Goal: Information Seeking & Learning: Check status

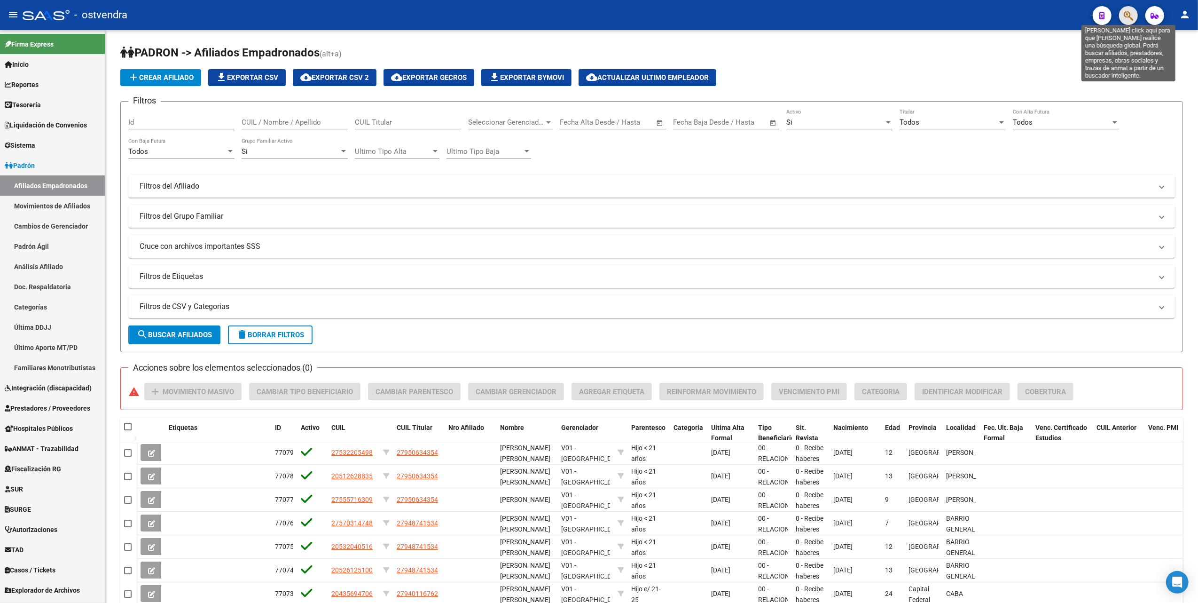
click at [1129, 13] on icon "button" at bounding box center [1128, 15] width 9 height 11
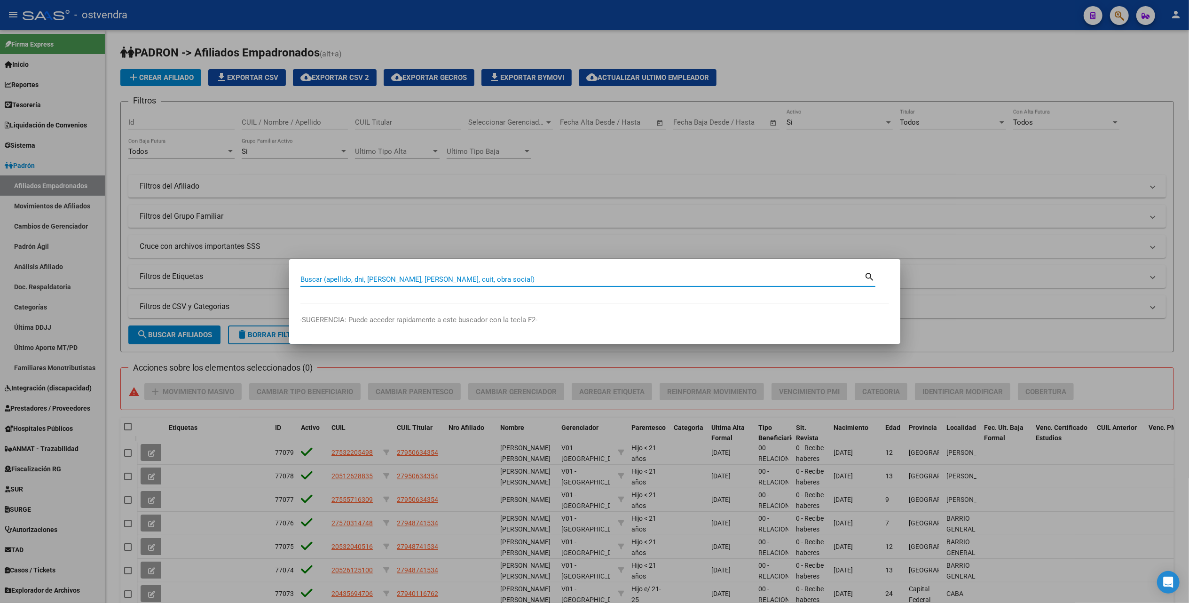
drag, startPoint x: 557, startPoint y: 275, endPoint x: 551, endPoint y: 281, distance: 8.6
click at [557, 275] on input "Buscar (apellido, dni, [PERSON_NAME], [PERSON_NAME], cuit, obra social)" at bounding box center [582, 279] width 564 height 8
paste input "24231474"
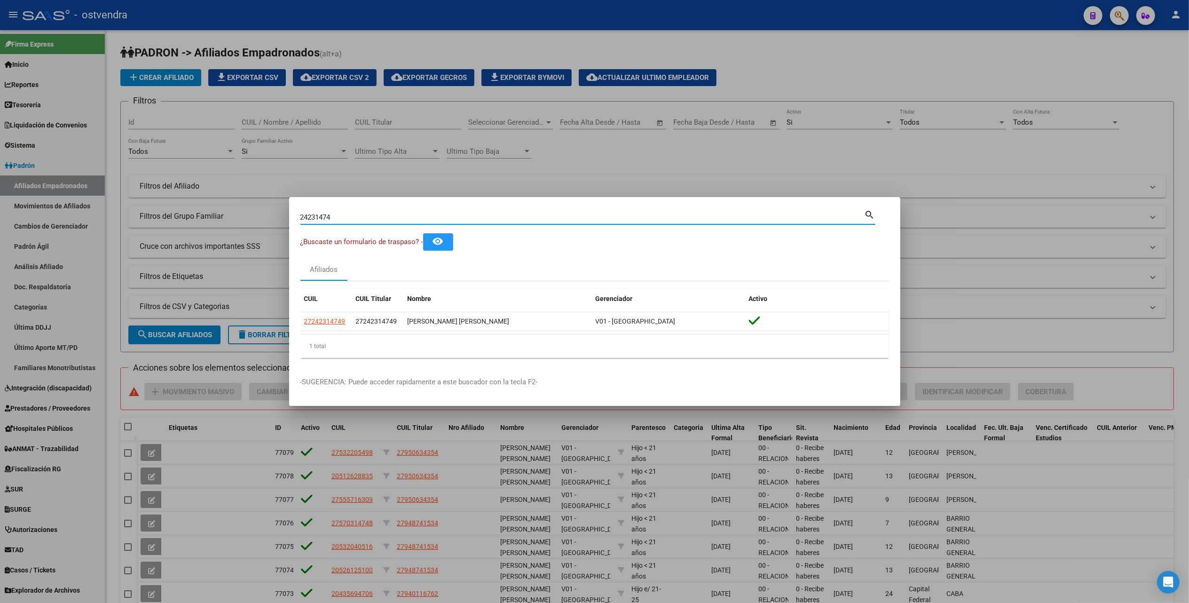
click at [670, 213] on input "24231474" at bounding box center [582, 217] width 564 height 8
type input "2"
paste input "42362400"
type input "42362400"
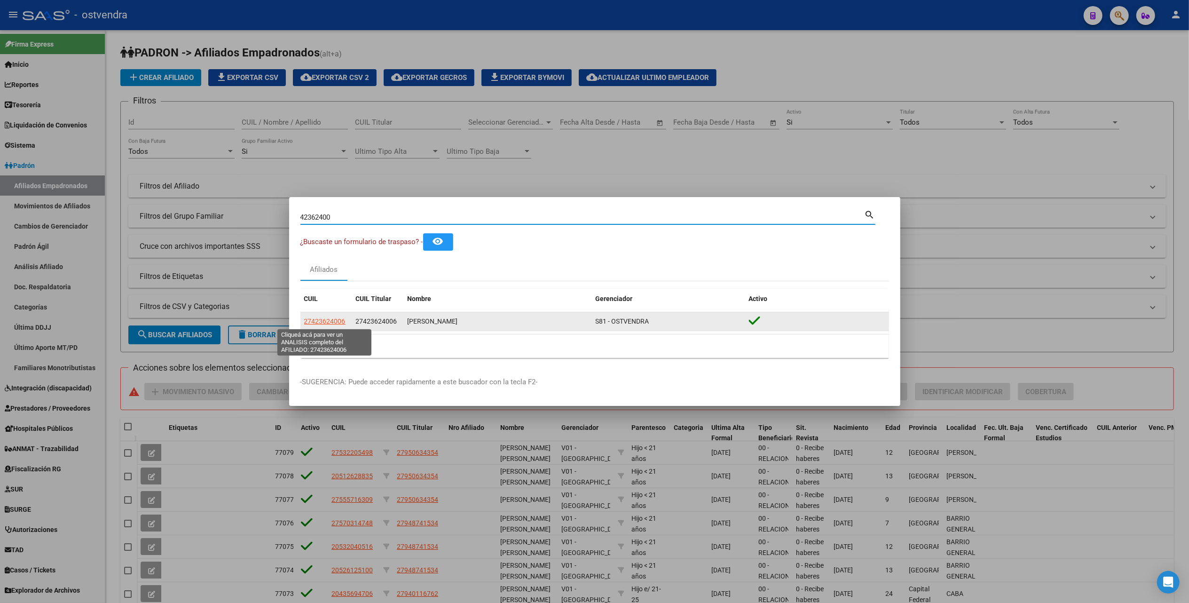
click at [324, 322] on span "27423624006" at bounding box center [324, 321] width 41 height 8
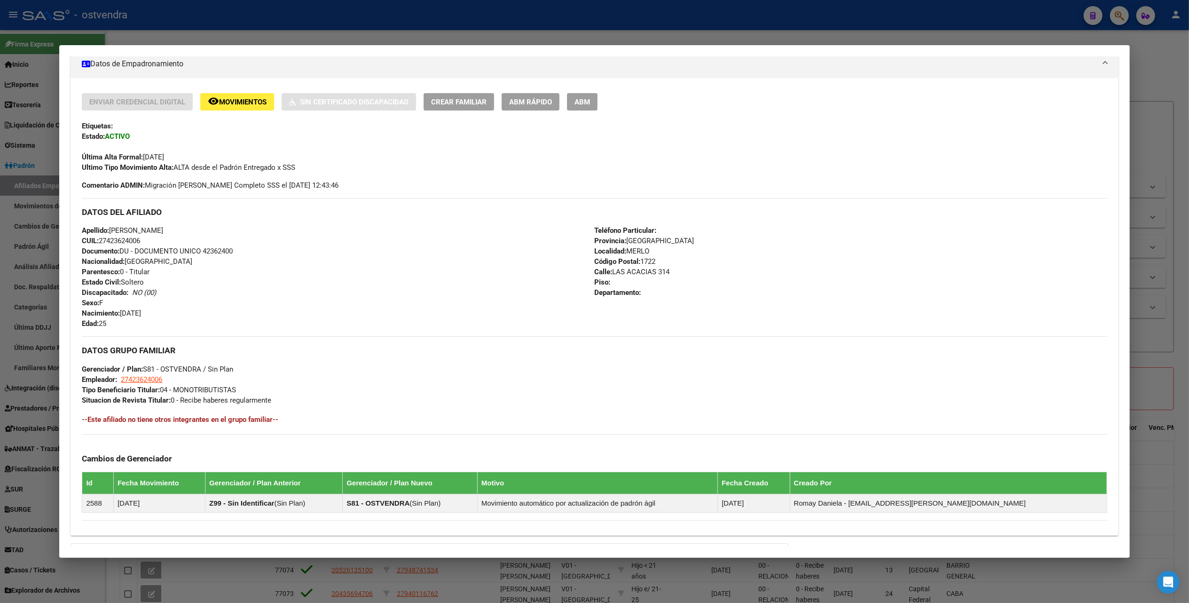
scroll to position [173, 0]
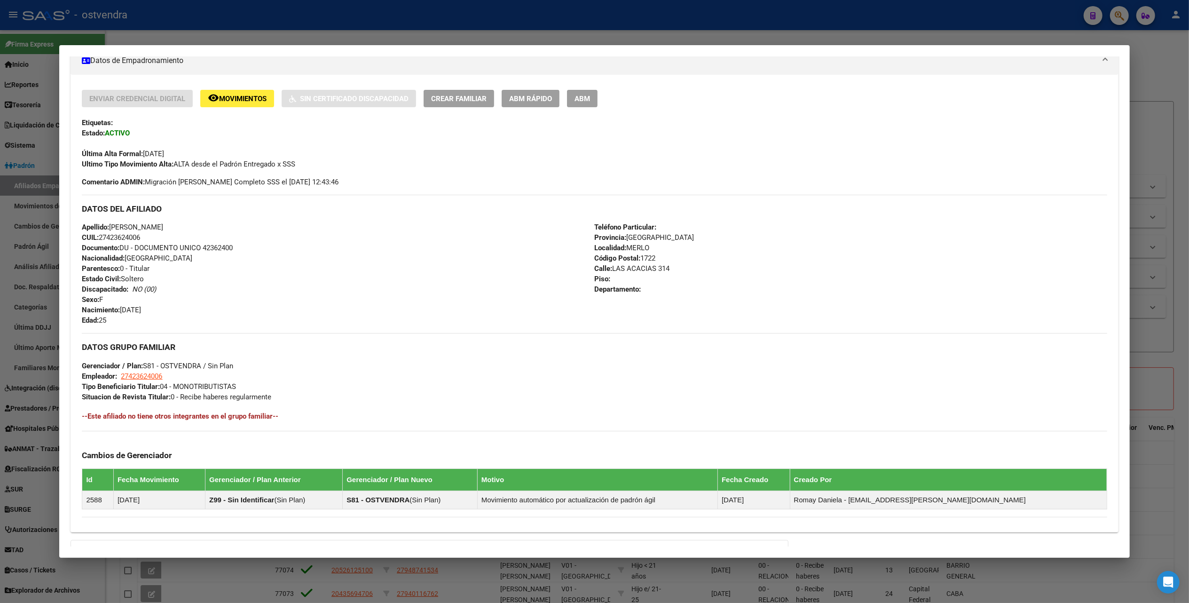
drag, startPoint x: 1154, startPoint y: 61, endPoint x: 1130, endPoint y: 56, distance: 24.9
click at [1155, 61] on div at bounding box center [594, 301] width 1189 height 603
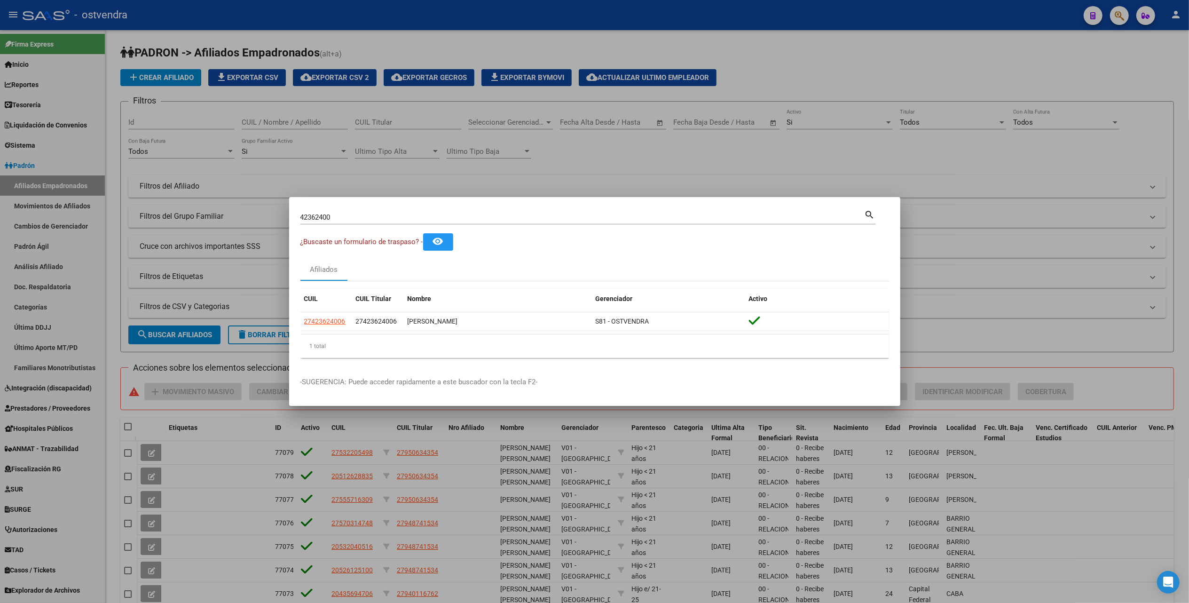
click at [1026, 160] on div at bounding box center [594, 301] width 1189 height 603
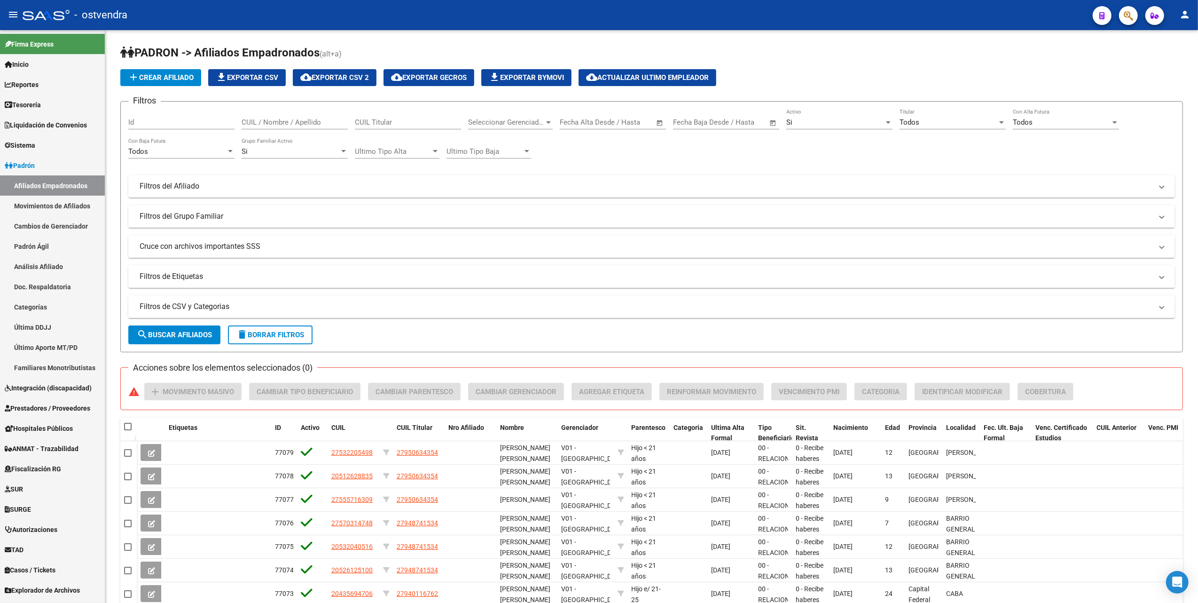
click at [1127, 13] on icon "button" at bounding box center [1128, 15] width 9 height 11
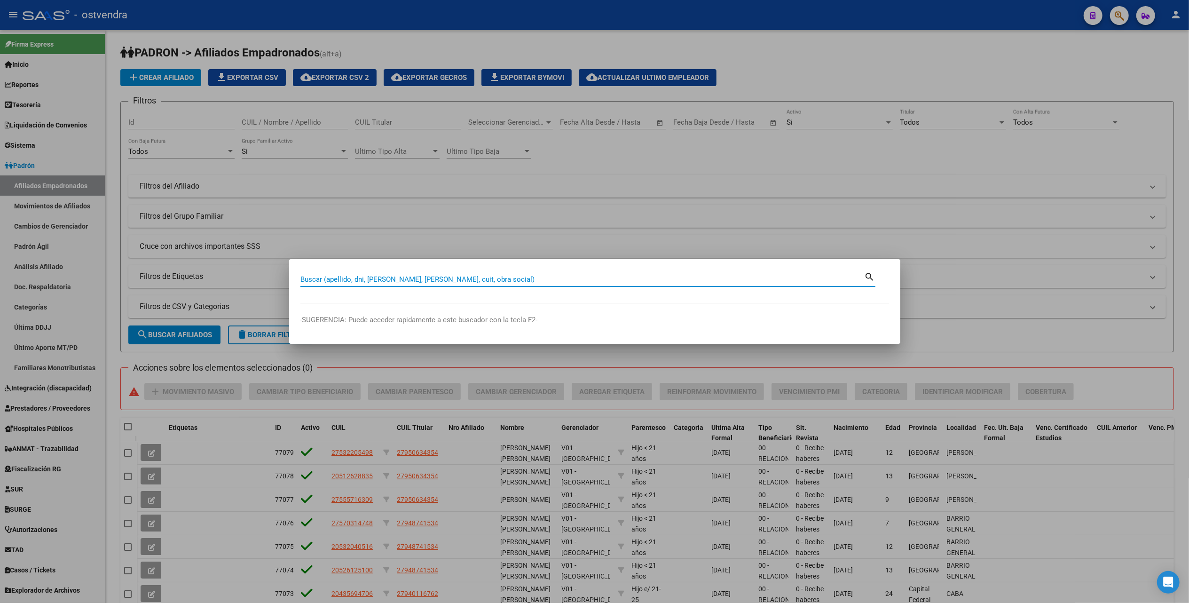
click at [631, 275] on input "Buscar (apellido, dni, [PERSON_NAME], [PERSON_NAME], cuit, obra social)" at bounding box center [582, 279] width 564 height 8
paste input "55342277"
type input "55342277"
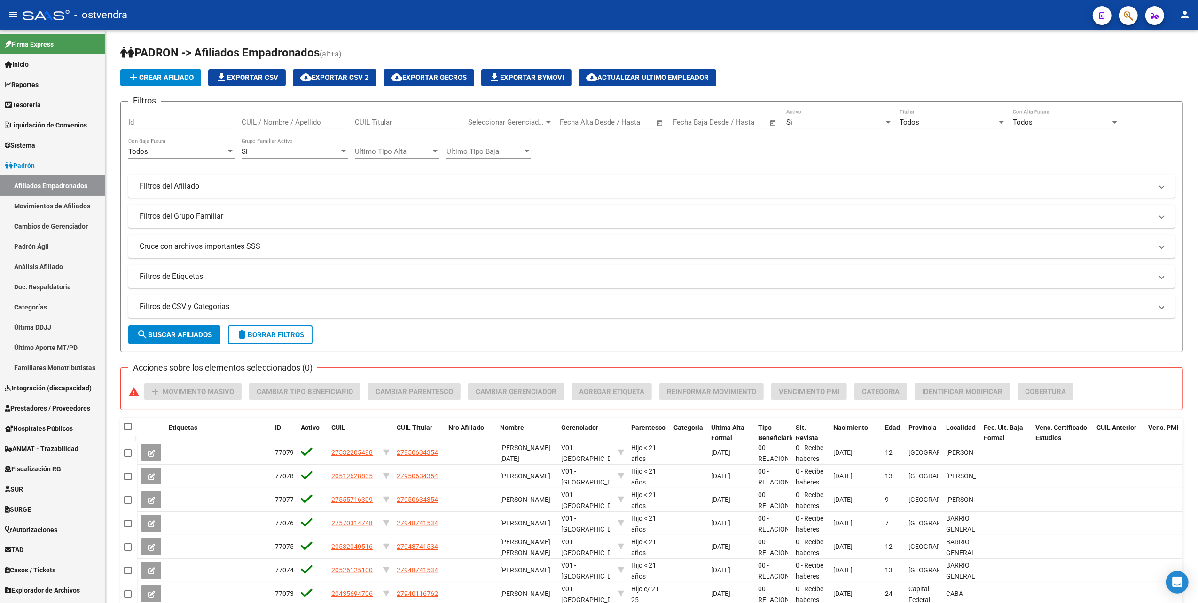
click at [487, 10] on span "button" at bounding box center [1128, 15] width 9 height 19
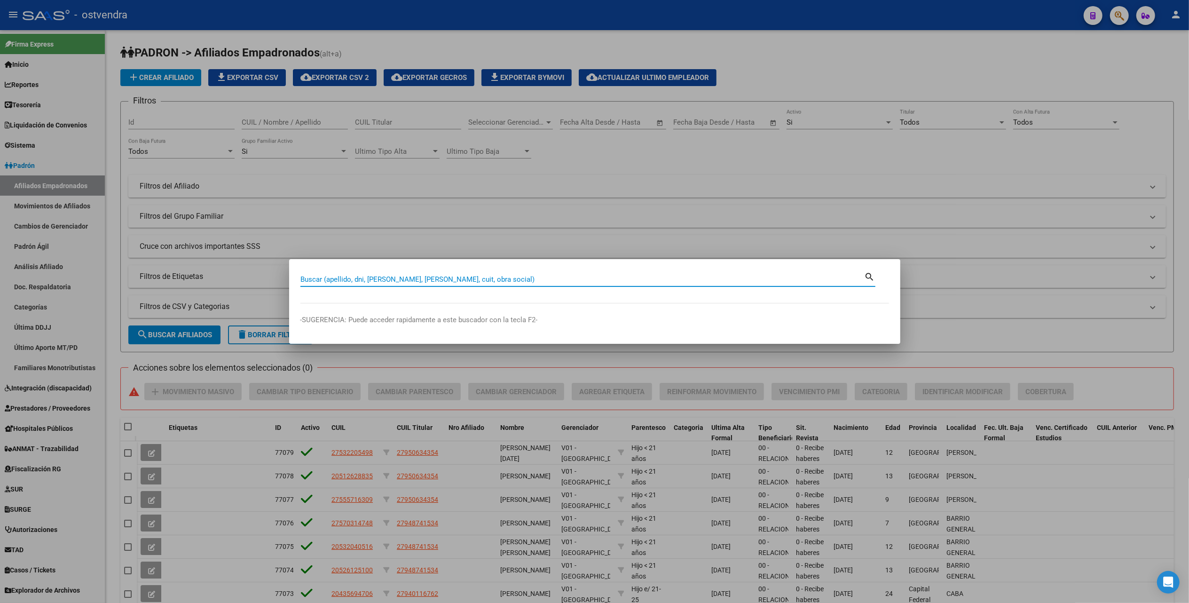
click at [487, 271] on div "Buscar (apellido, dni, [PERSON_NAME], nro traspaso, cuit, obra social) search" at bounding box center [587, 278] width 575 height 16
paste input "14517901"
type input "14517901"
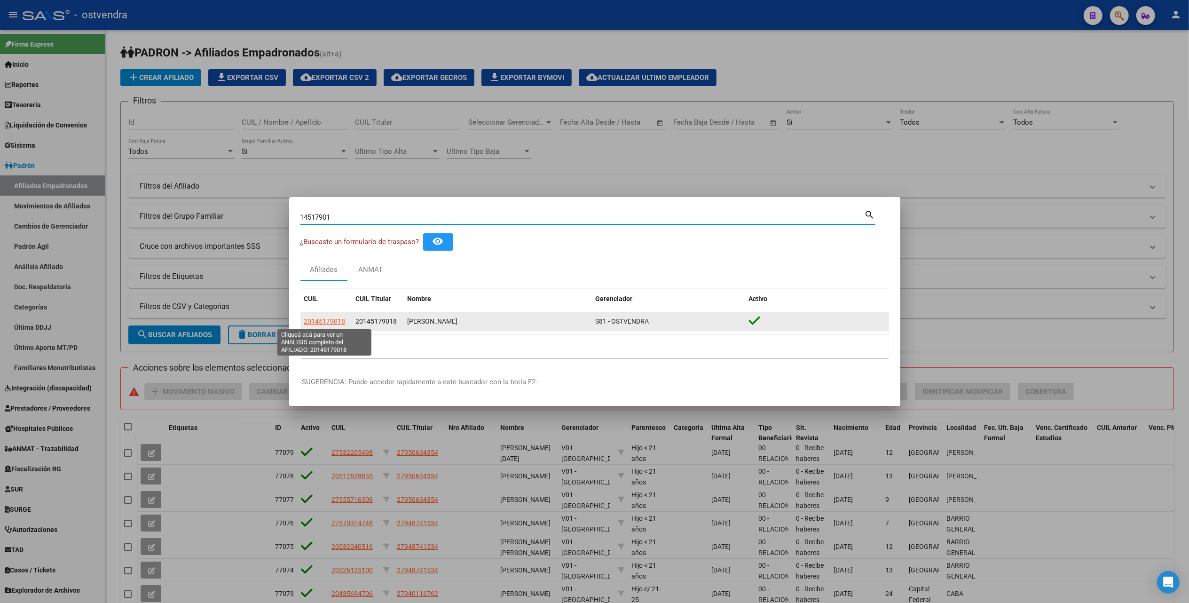
click at [334, 321] on span "20145179018" at bounding box center [324, 321] width 41 height 8
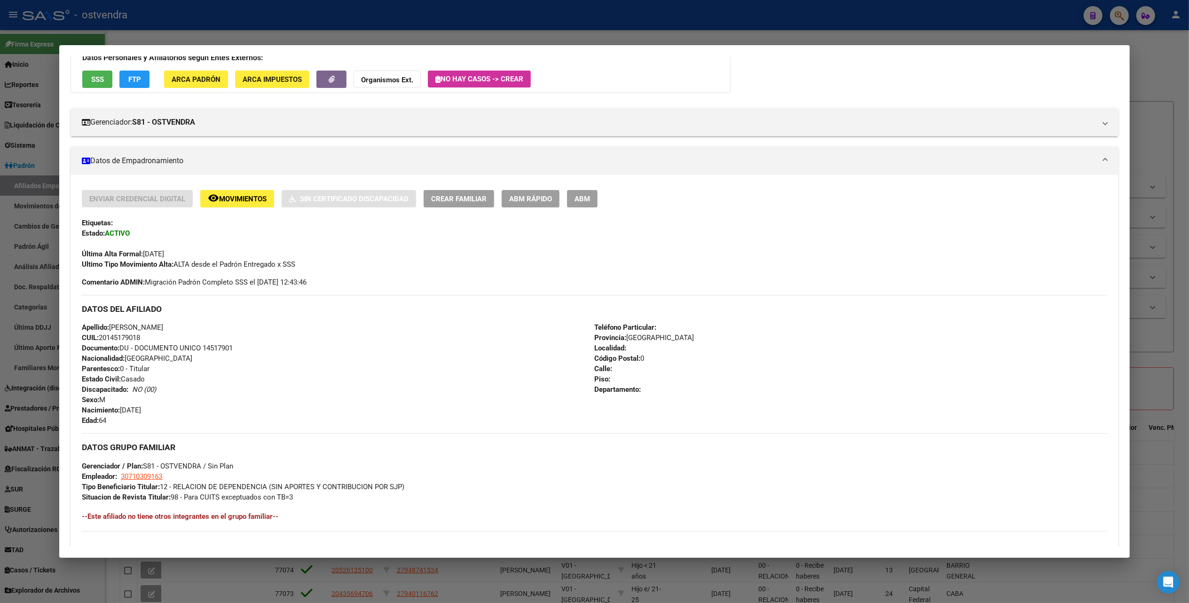
scroll to position [284, 0]
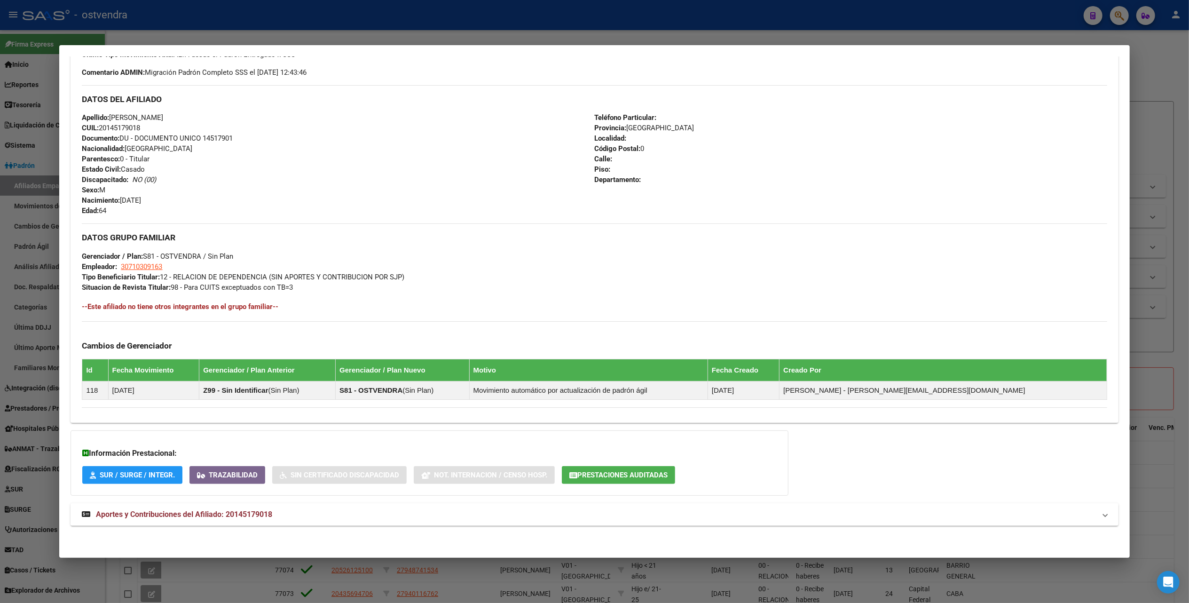
click at [487, 472] on span "Prestaciones Auditadas" at bounding box center [622, 475] width 90 height 8
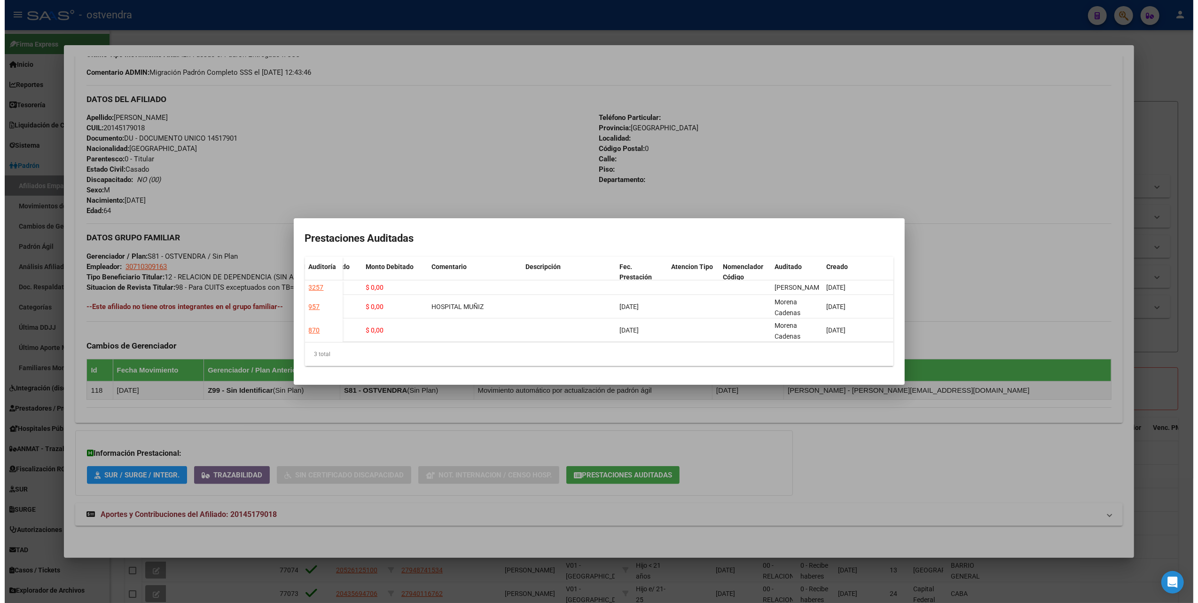
scroll to position [0, 0]
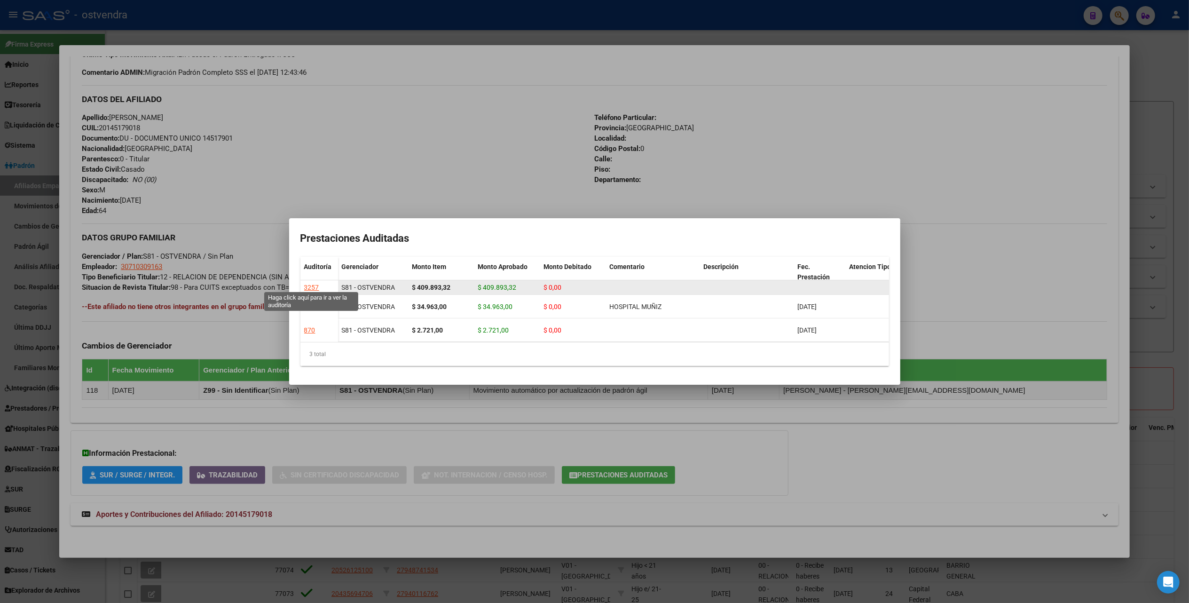
click at [313, 282] on div "3257" at bounding box center [311, 287] width 15 height 11
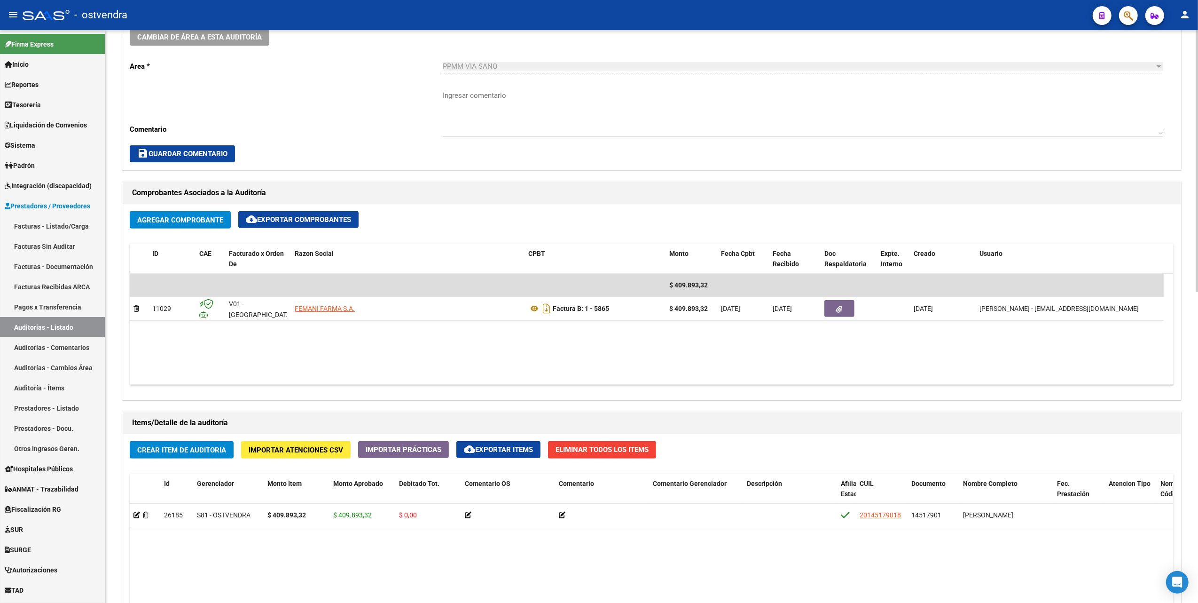
scroll to position [313, 0]
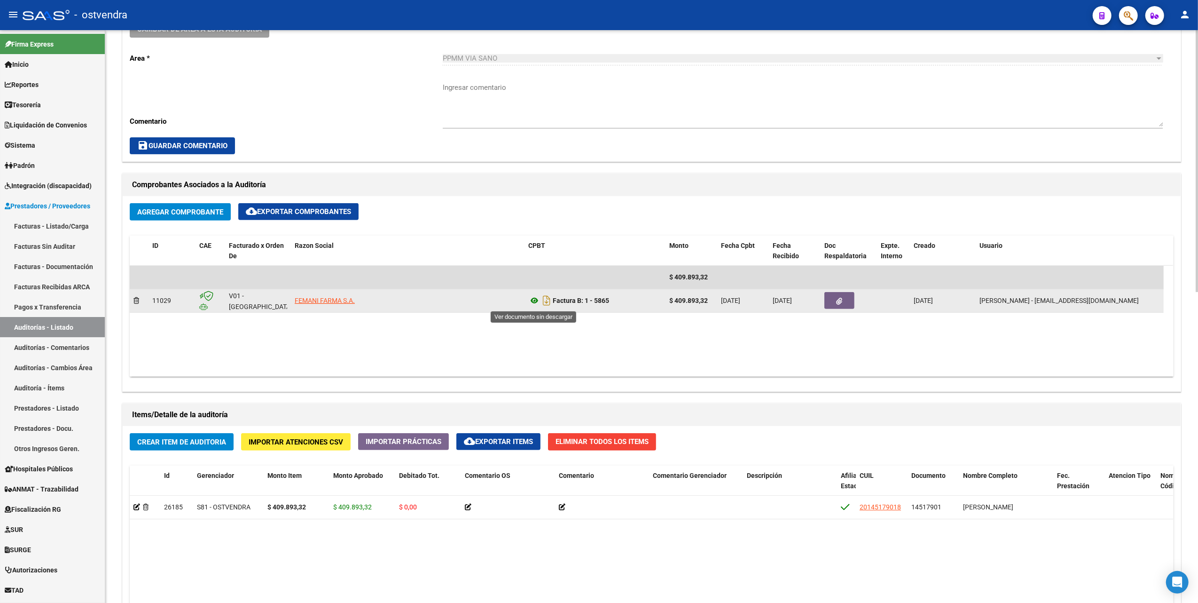
click at [487, 300] on icon at bounding box center [534, 300] width 12 height 11
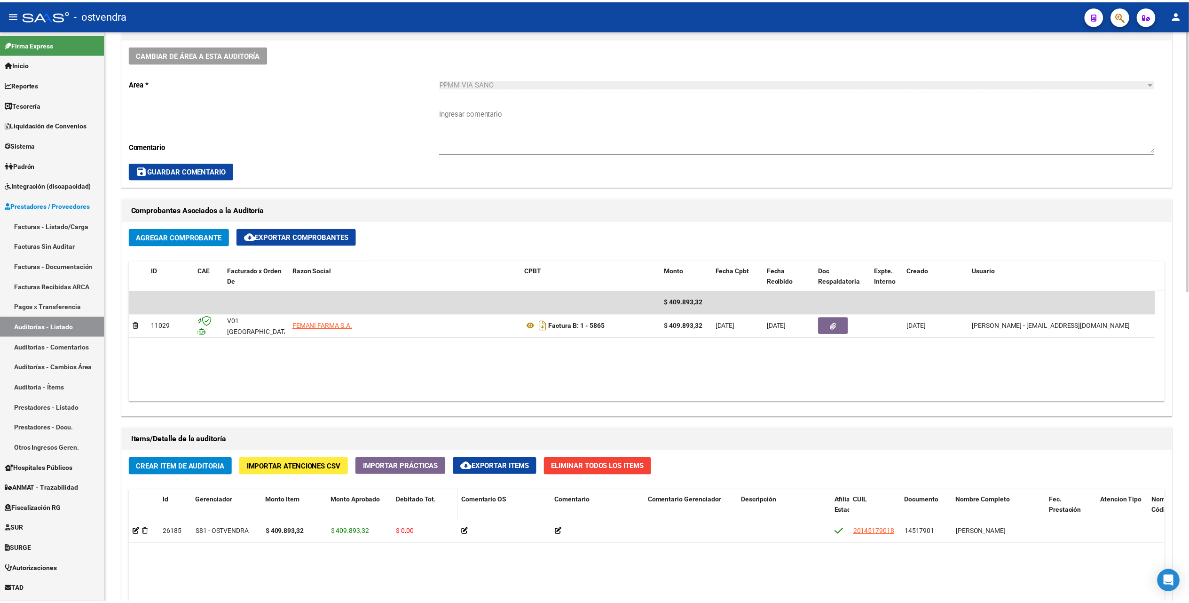
scroll to position [242, 0]
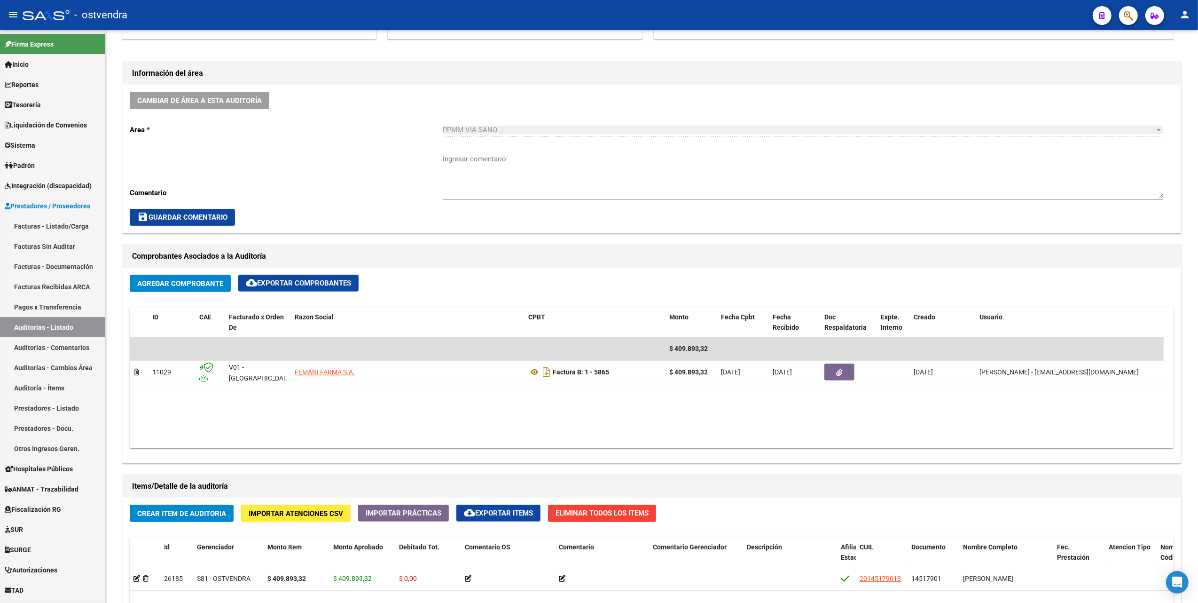
click at [487, 13] on icon "button" at bounding box center [1128, 15] width 9 height 11
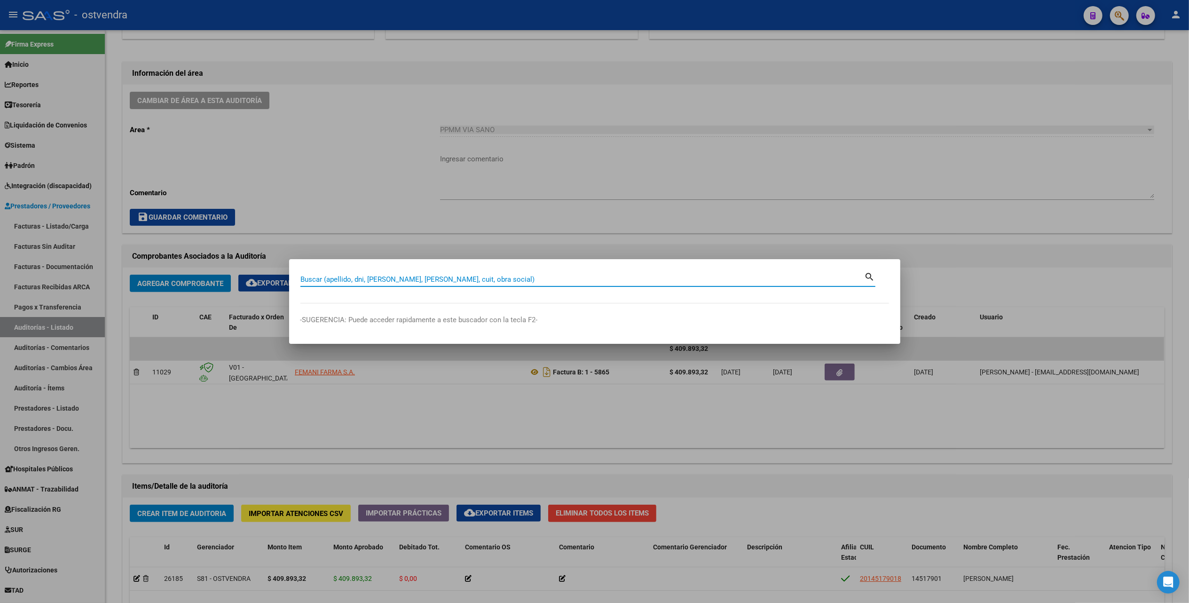
click at [487, 279] on input "Buscar (apellido, dni, [PERSON_NAME], [PERSON_NAME], cuit, obra social)" at bounding box center [582, 279] width 564 height 8
type input "[PERSON_NAME]"
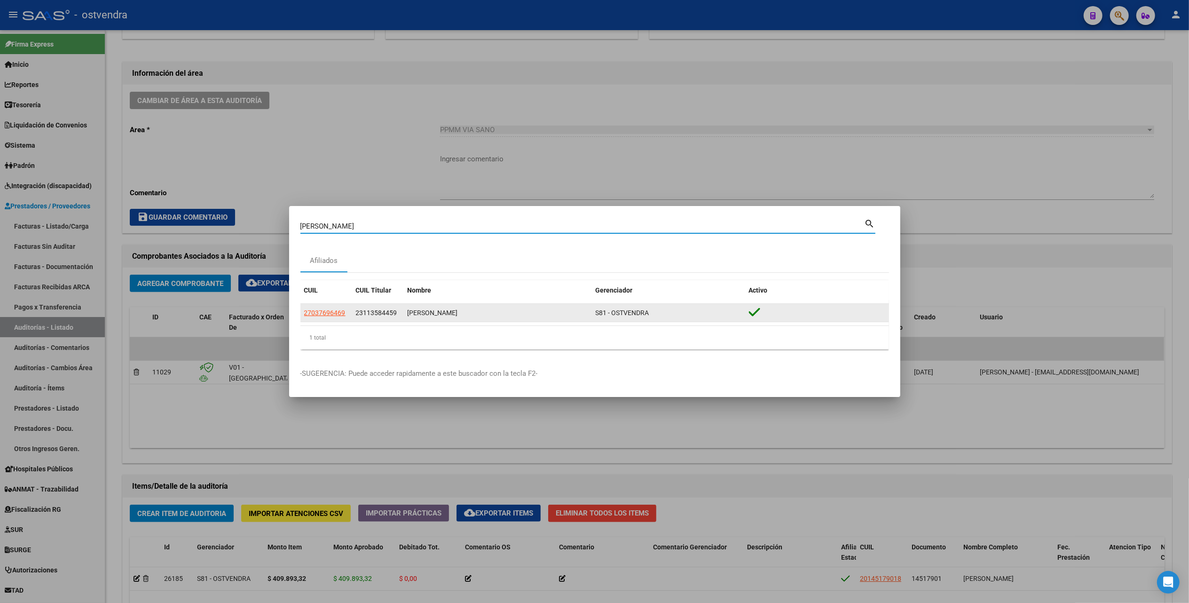
click at [337, 315] on span "27037696469" at bounding box center [324, 313] width 41 height 8
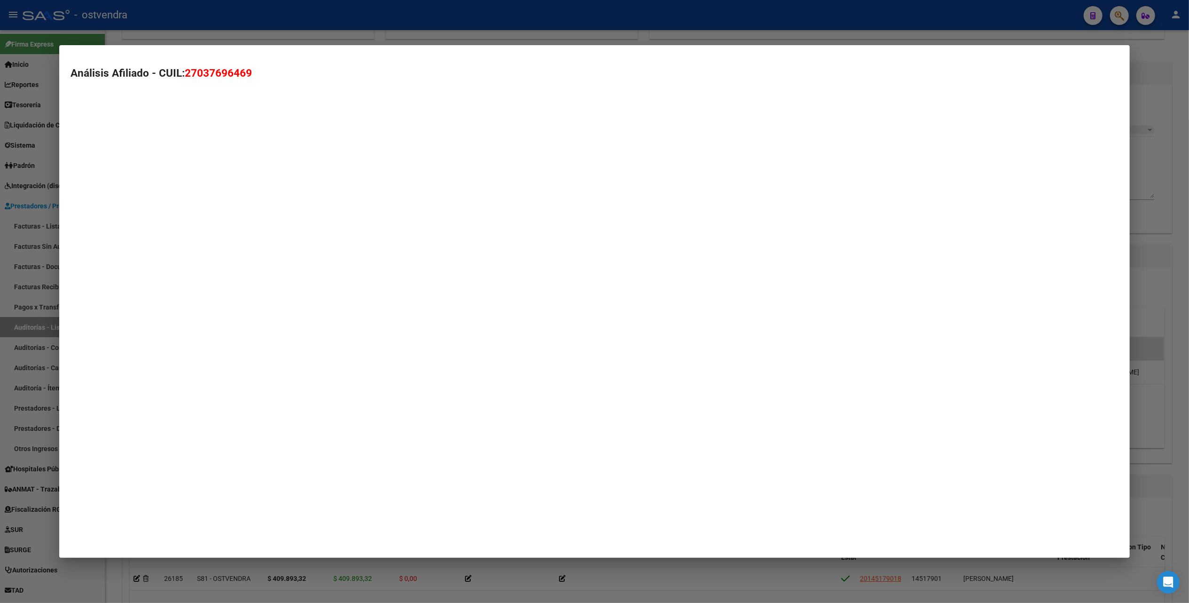
type textarea "27037696469"
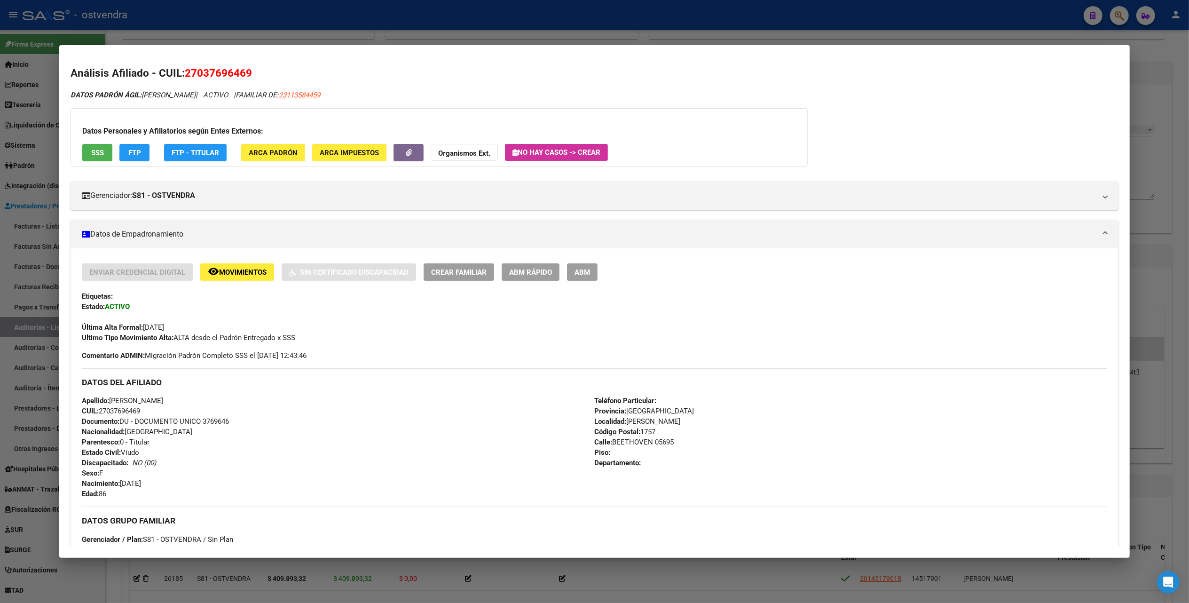
drag, startPoint x: 194, startPoint y: 69, endPoint x: 241, endPoint y: 66, distance: 47.5
click at [241, 67] on span "27037696469" at bounding box center [218, 73] width 67 height 12
copy span "03769646"
